Goal: Check status

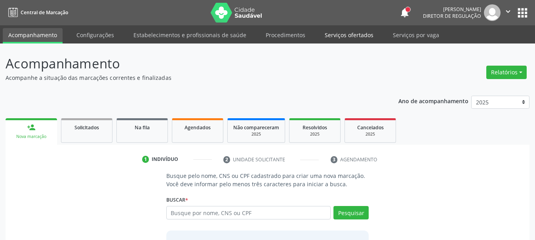
click at [351, 32] on link "Serviços ofertados" at bounding box center [349, 35] width 60 height 14
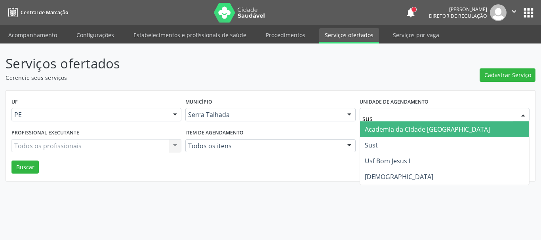
type input "sust"
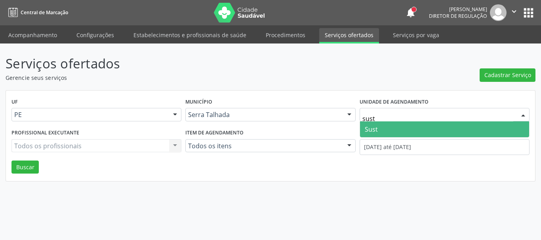
drag, startPoint x: 443, startPoint y: 127, endPoint x: 434, endPoint y: 135, distance: 12.4
click at [442, 127] on span "Sust" at bounding box center [444, 129] width 169 height 16
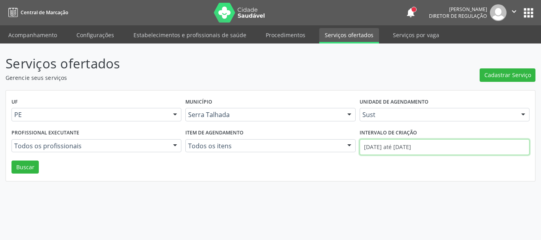
click at [436, 143] on input "[DATE] até [DATE]" at bounding box center [444, 147] width 170 height 16
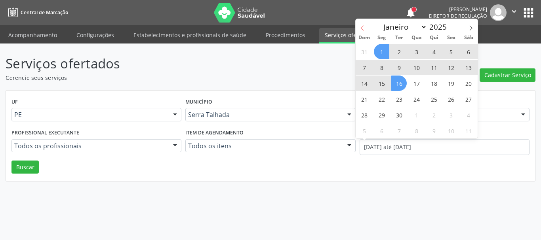
click at [364, 28] on icon at bounding box center [362, 28] width 6 height 6
select select "7"
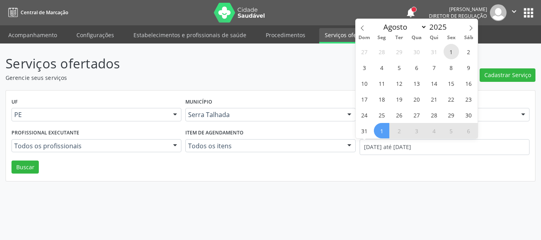
click at [452, 51] on span "1" at bounding box center [450, 51] width 15 height 15
type input "[DATE]"
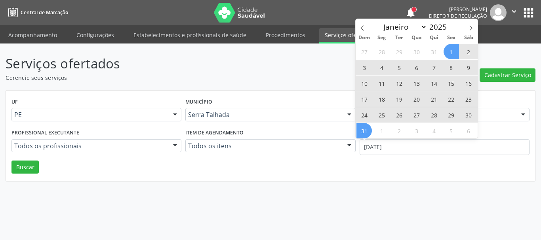
click at [367, 131] on span "31" at bounding box center [363, 130] width 15 height 15
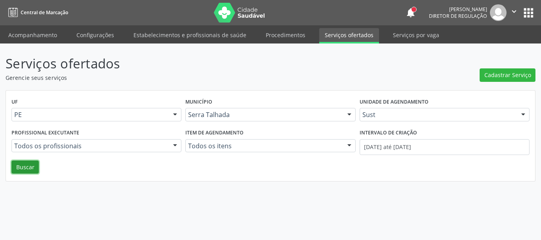
click at [34, 168] on button "Buscar" at bounding box center [24, 167] width 27 height 13
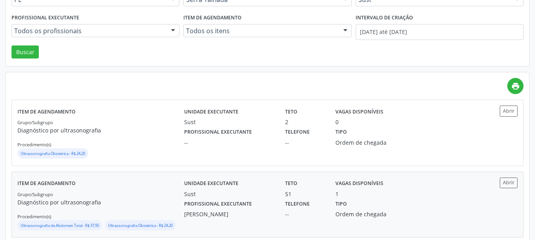
scroll to position [130, 0]
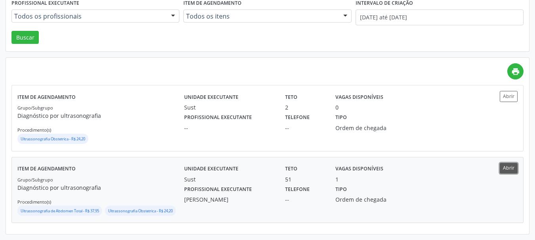
click at [512, 168] on button "Abrir" at bounding box center [508, 168] width 18 height 11
